Goal: Information Seeking & Learning: Compare options

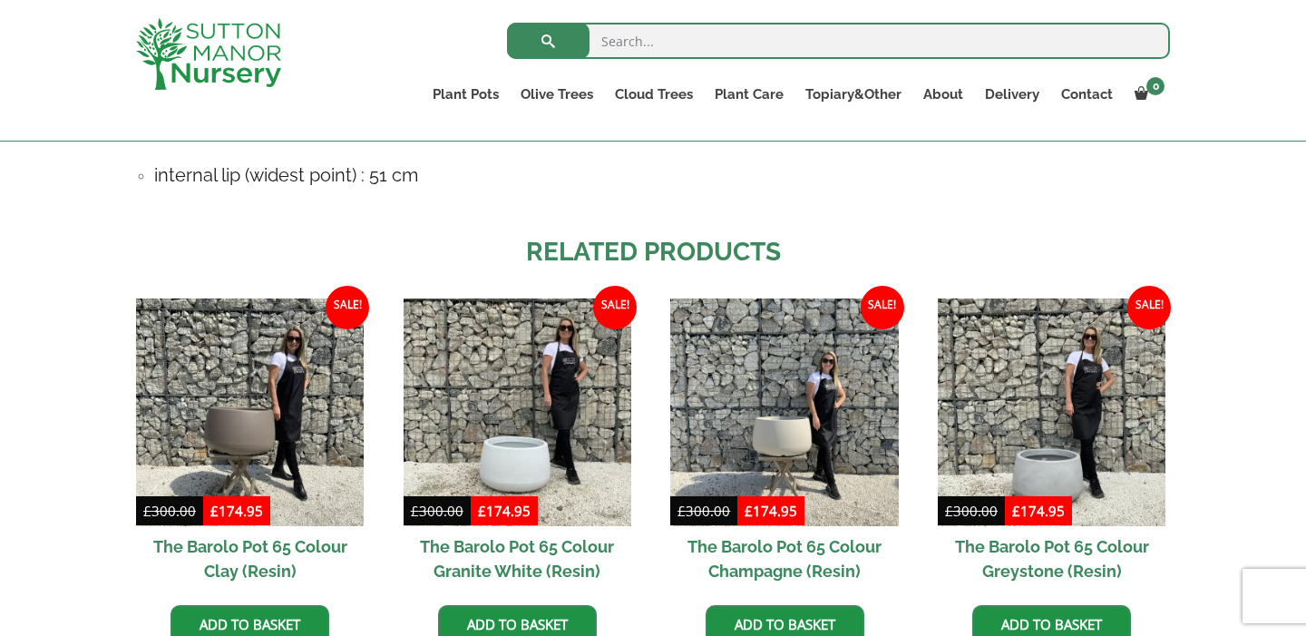
scroll to position [1325, 0]
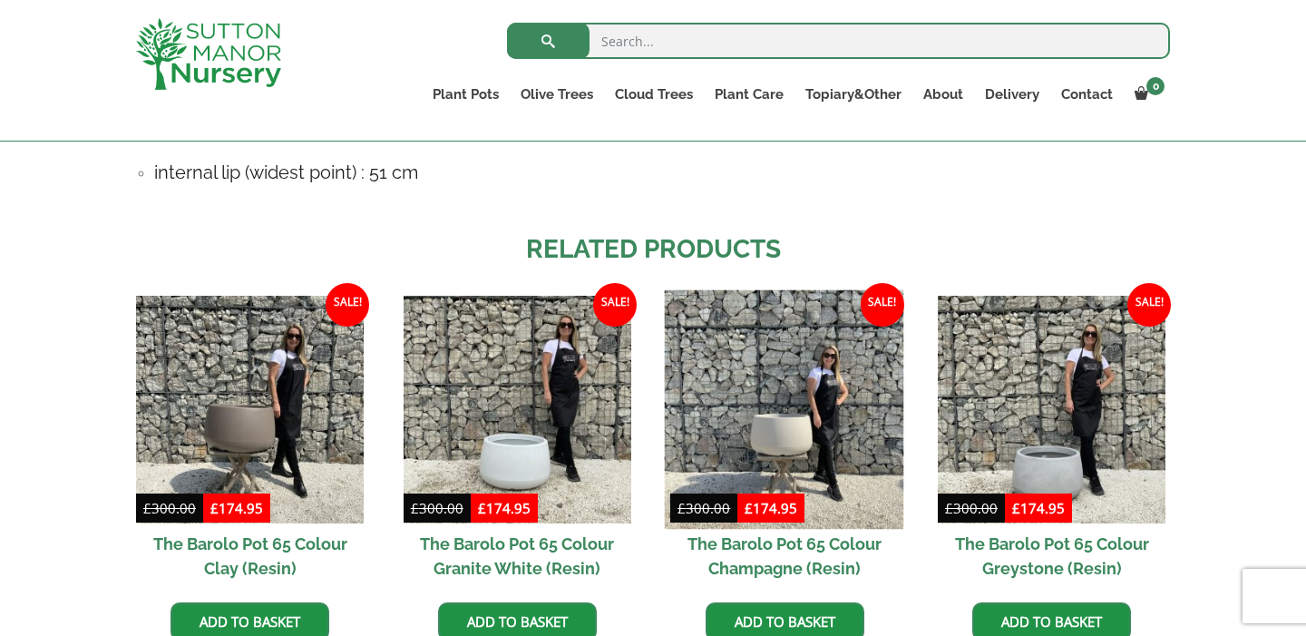
click at [778, 419] on img at bounding box center [784, 409] width 239 height 239
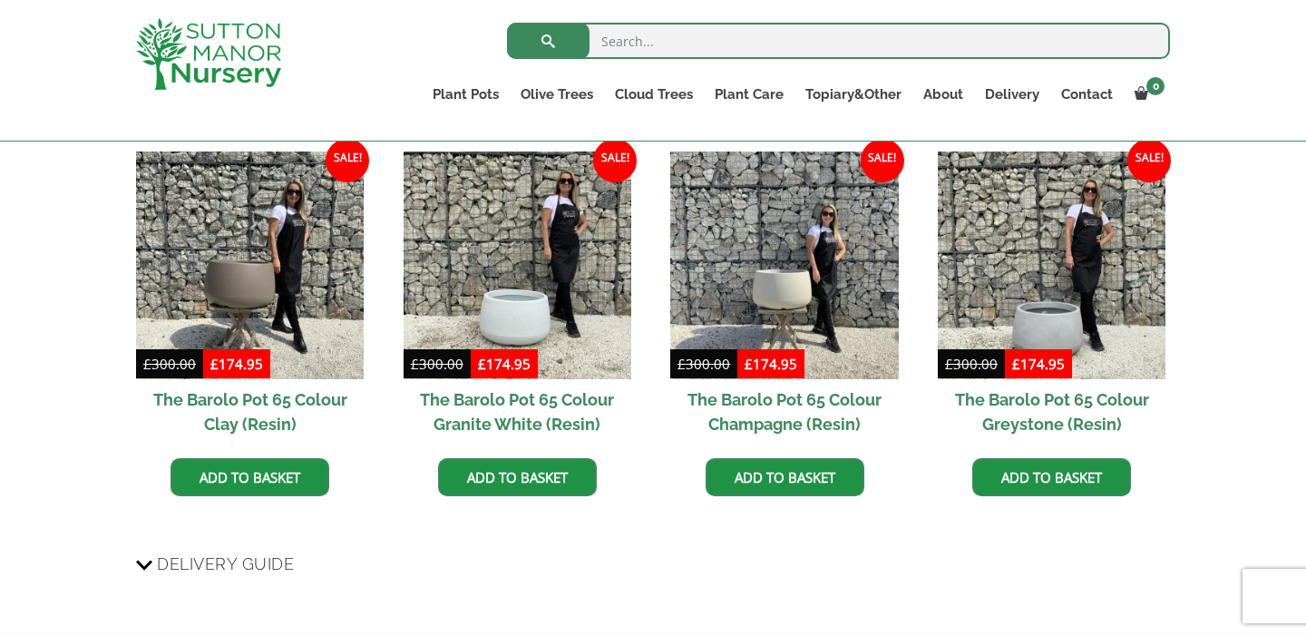
scroll to position [1444, 0]
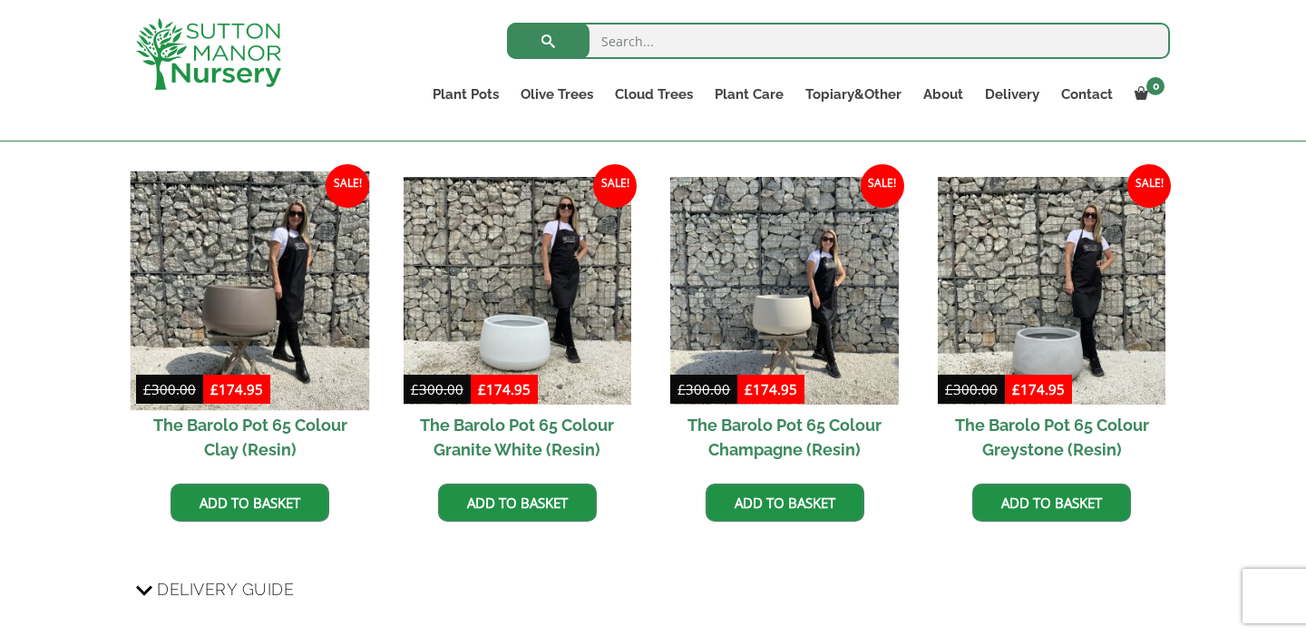
click at [243, 285] on img at bounding box center [250, 290] width 239 height 239
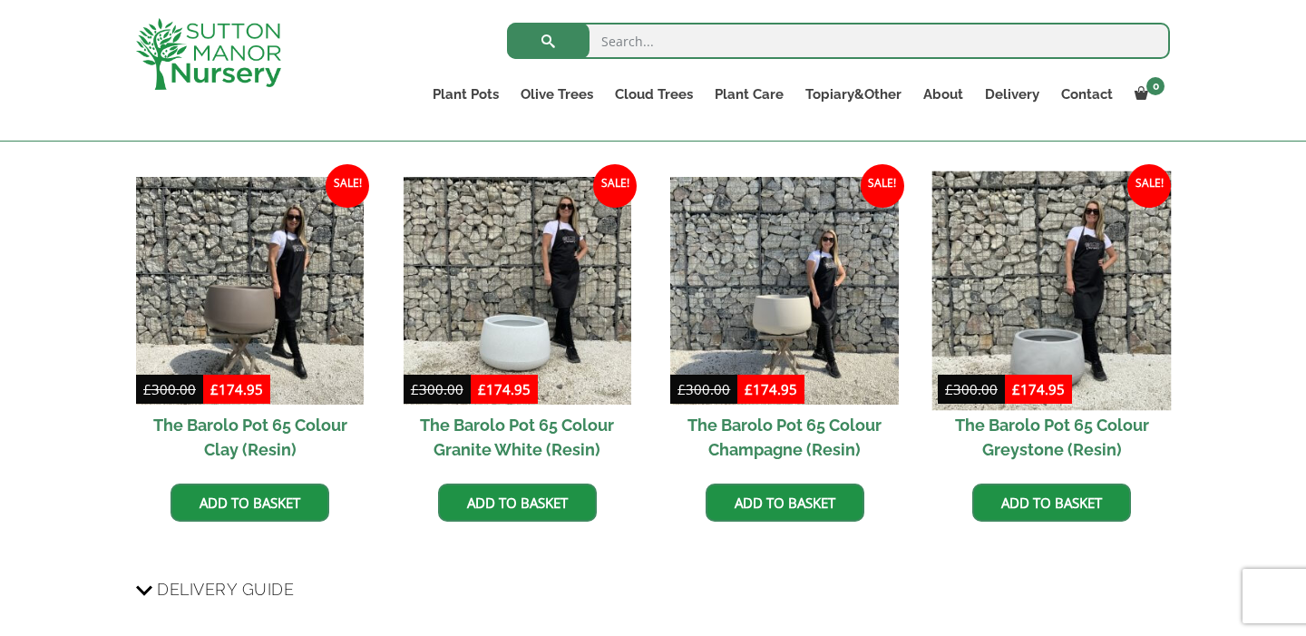
click at [1061, 348] on img at bounding box center [1052, 290] width 239 height 239
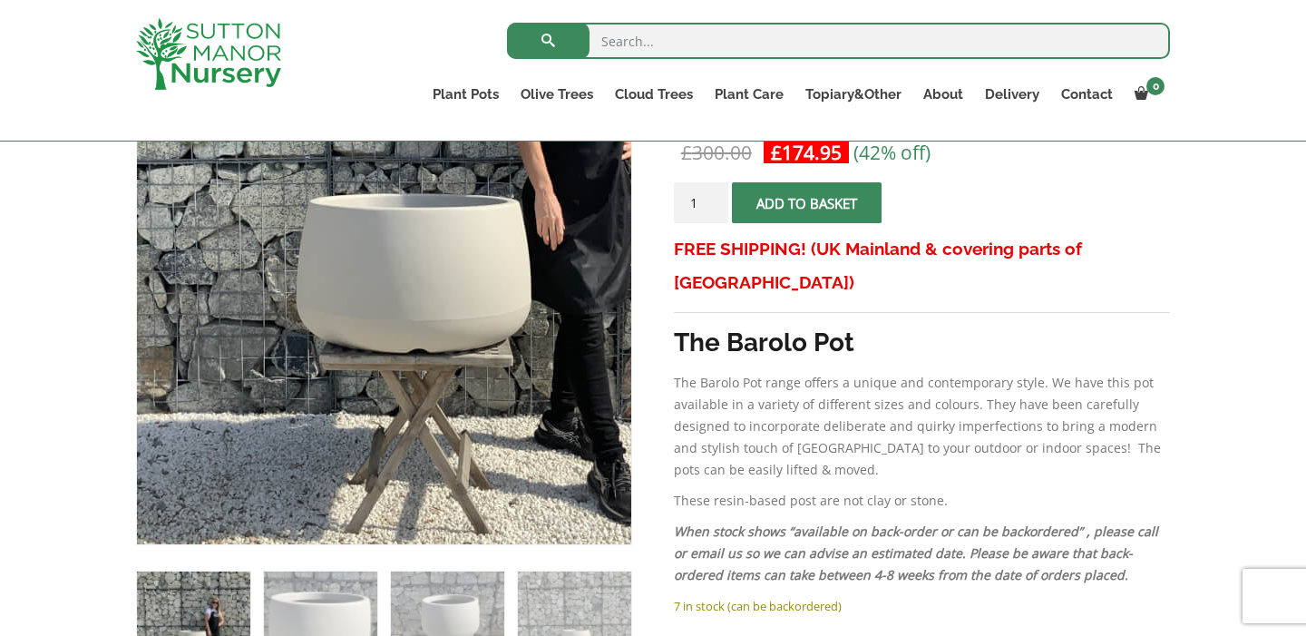
scroll to position [283, 0]
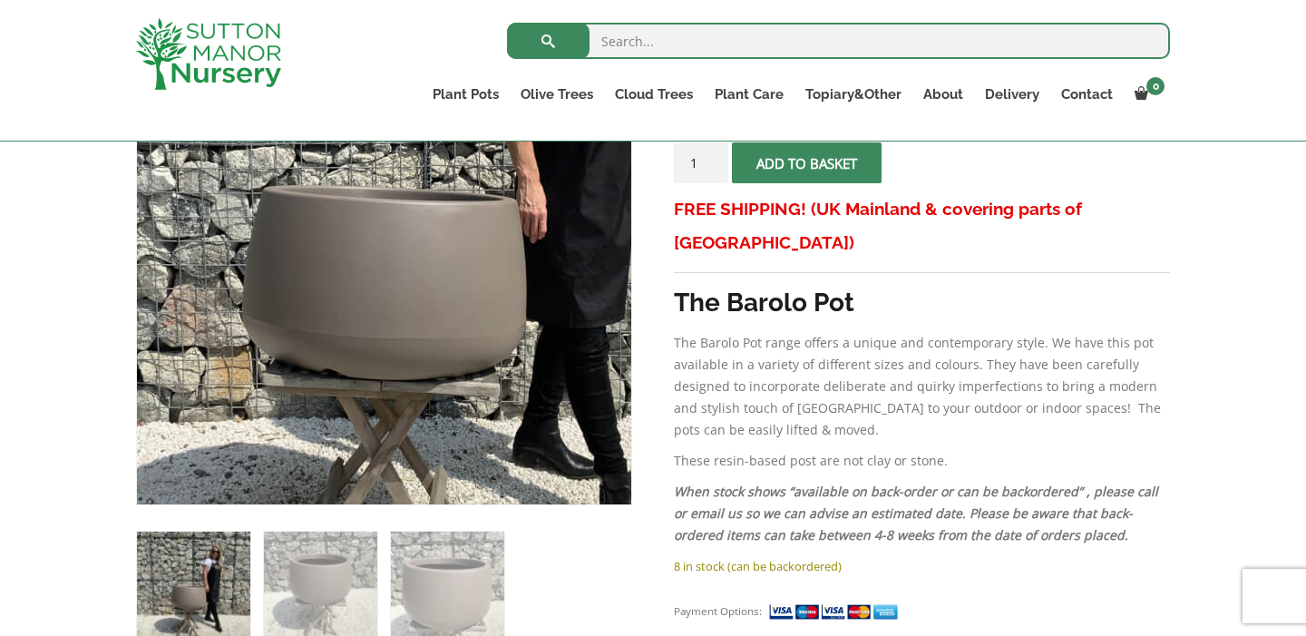
scroll to position [411, 0]
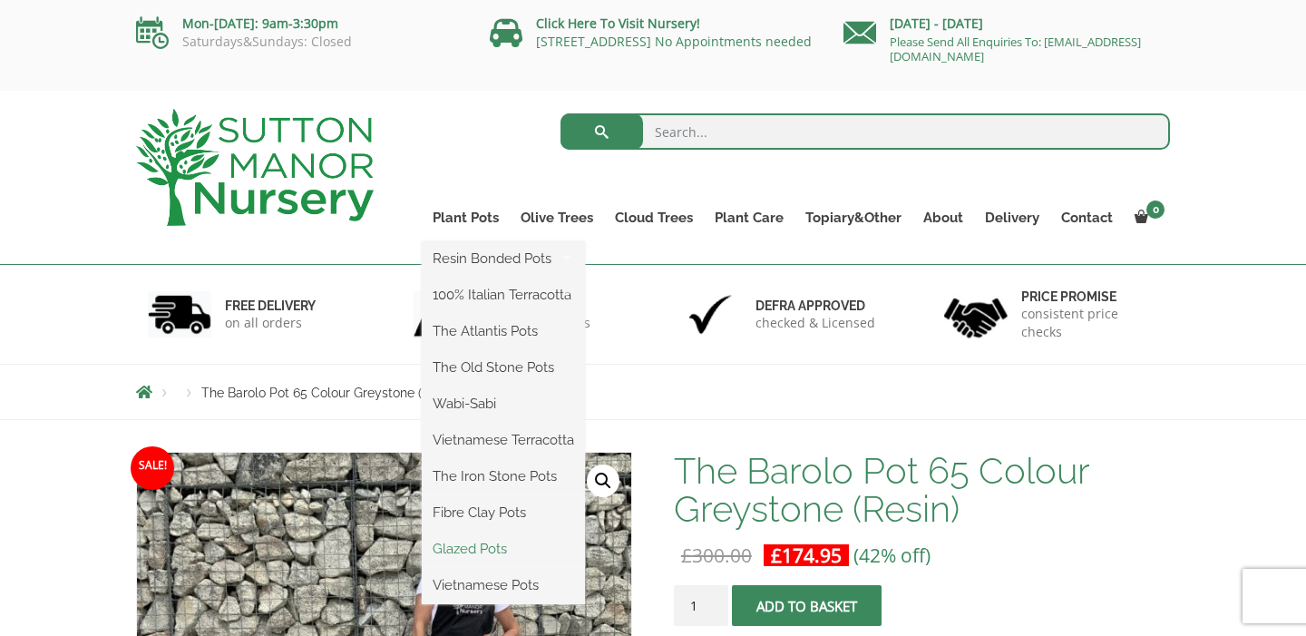
scroll to position [2, 0]
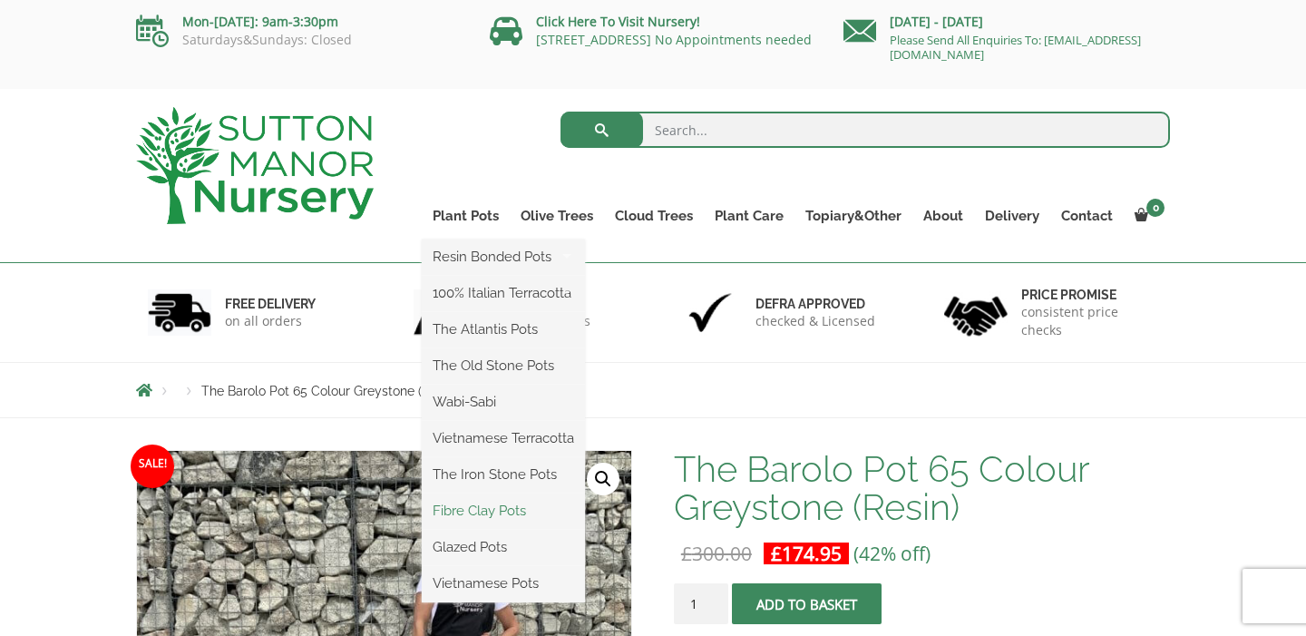
click at [504, 513] on link "Fibre Clay Pots" at bounding box center [503, 510] width 163 height 27
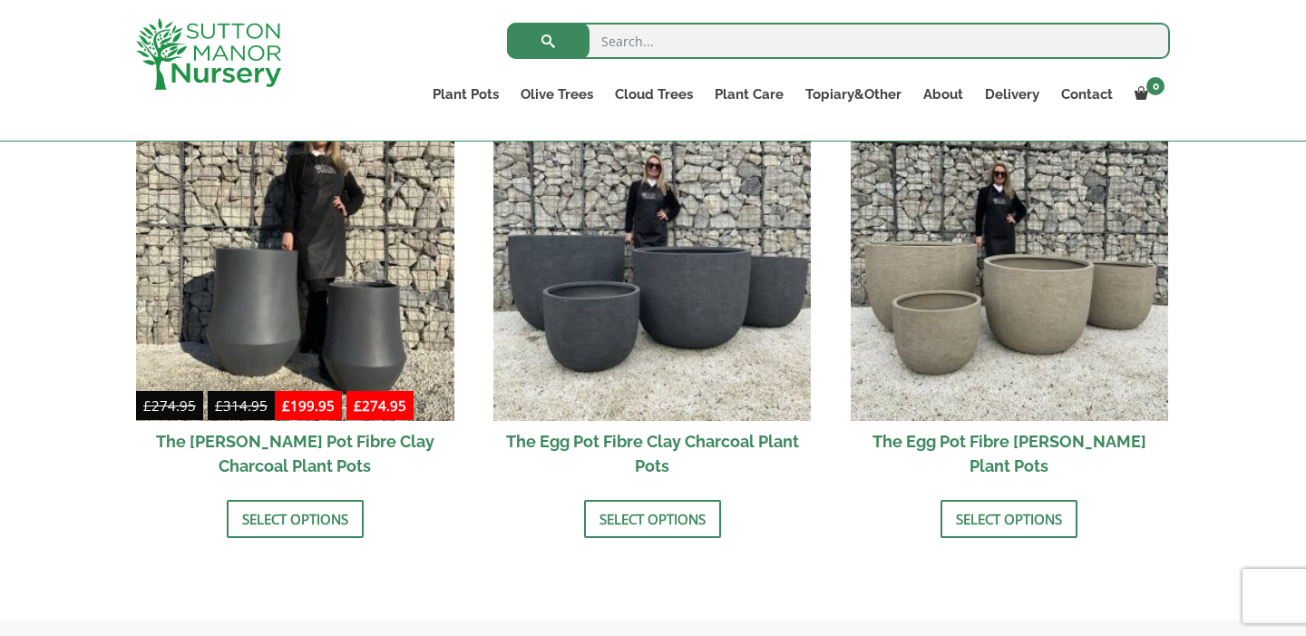
scroll to position [624, 0]
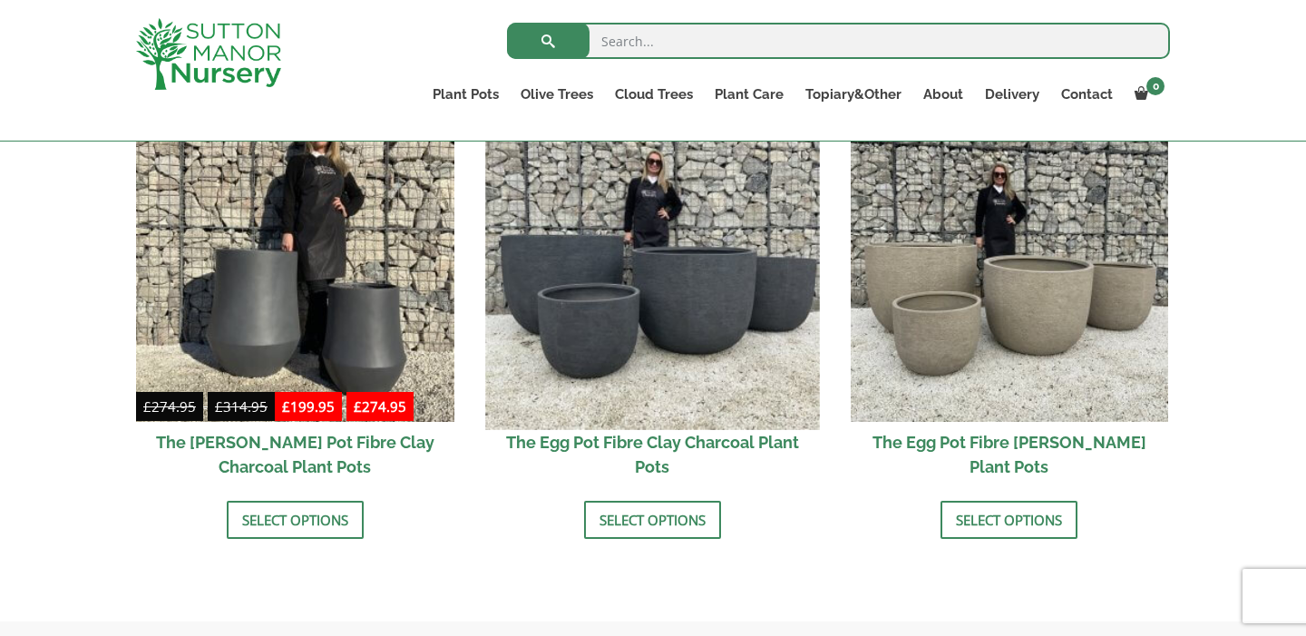
click at [608, 334] on img at bounding box center [652, 262] width 334 height 334
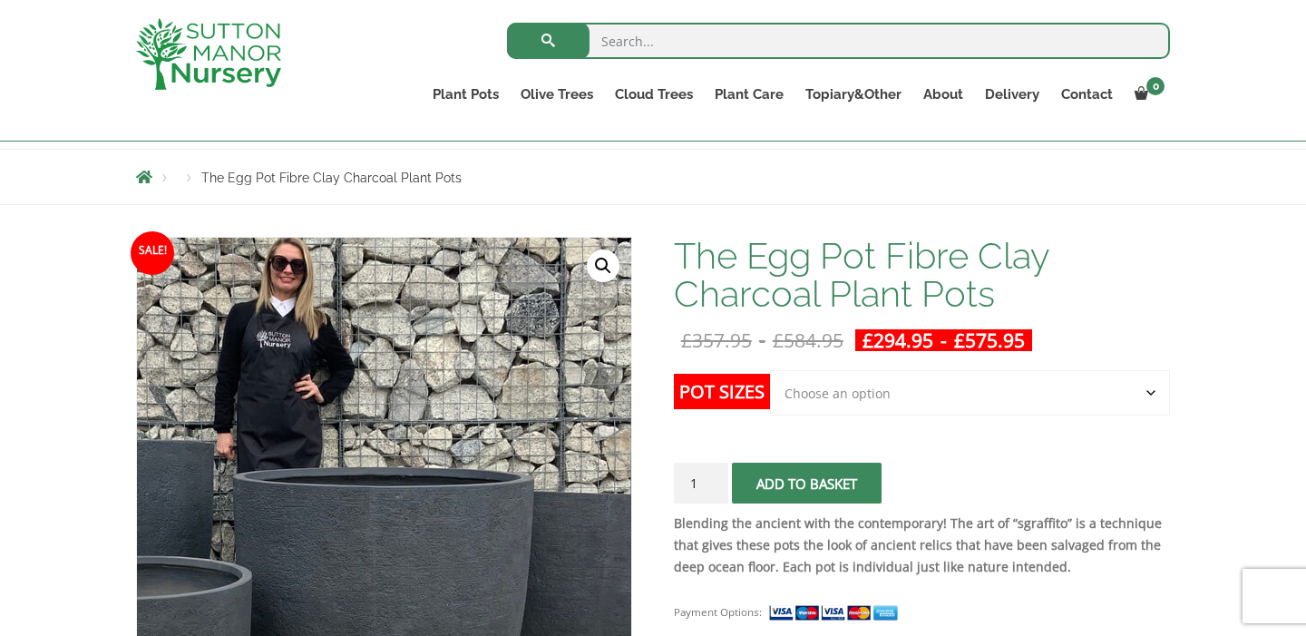
scroll to position [181, 0]
